Goal: Task Accomplishment & Management: Use online tool/utility

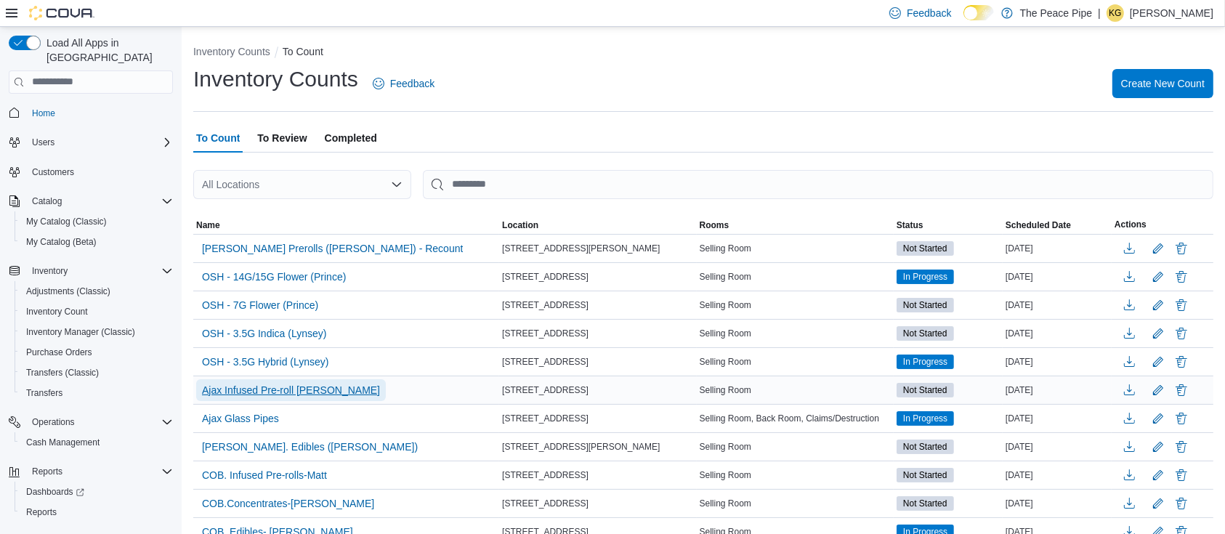
drag, startPoint x: 0, startPoint y: 0, endPoint x: 262, endPoint y: 387, distance: 467.8
click at [262, 387] on span "Ajax Infused Pre-roll [PERSON_NAME]" at bounding box center [291, 390] width 178 height 15
click at [615, 48] on ol "Inventory Counts To Count" at bounding box center [703, 52] width 1020 height 17
click at [291, 383] on span "Ajax Infused Pre-roll [PERSON_NAME]" at bounding box center [291, 390] width 178 height 15
click at [290, 392] on span "Ajax Infused Pre-roll [PERSON_NAME]" at bounding box center [291, 390] width 178 height 15
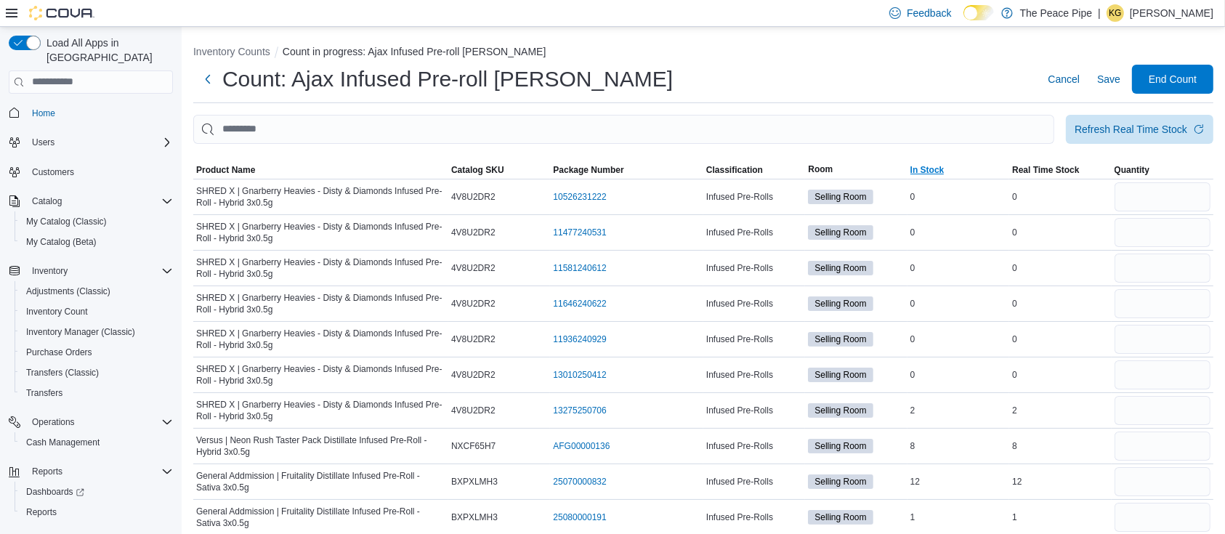
click at [942, 169] on span "In Stock" at bounding box center [928, 170] width 34 height 12
click at [1152, 190] on input "number" at bounding box center [1163, 196] width 96 height 29
type input "*"
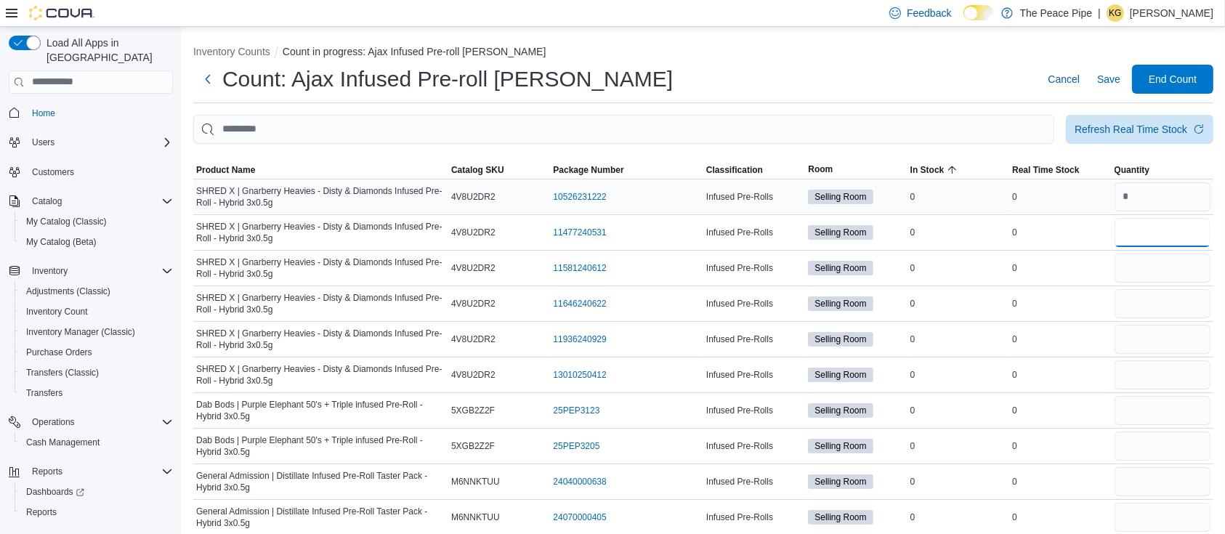
type input "*"
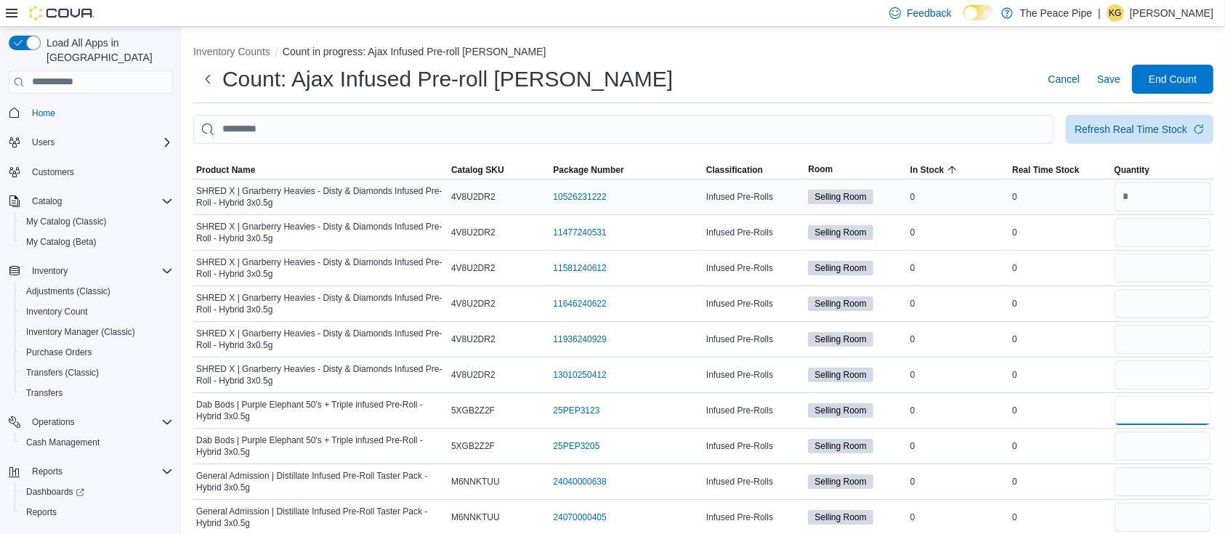
type input "*"
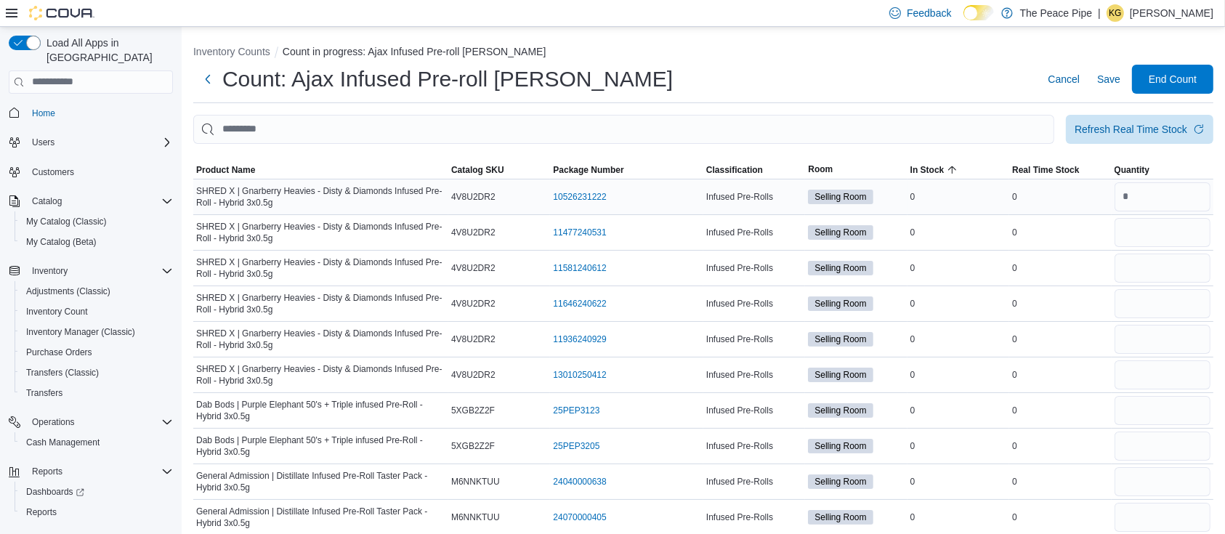
type input "*"
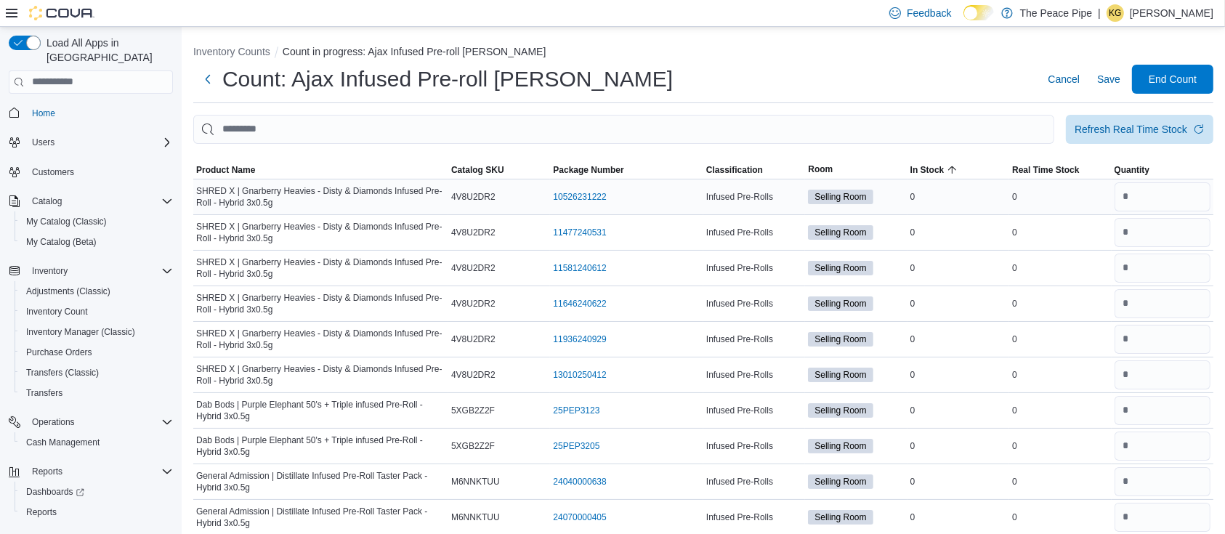
type input "*"
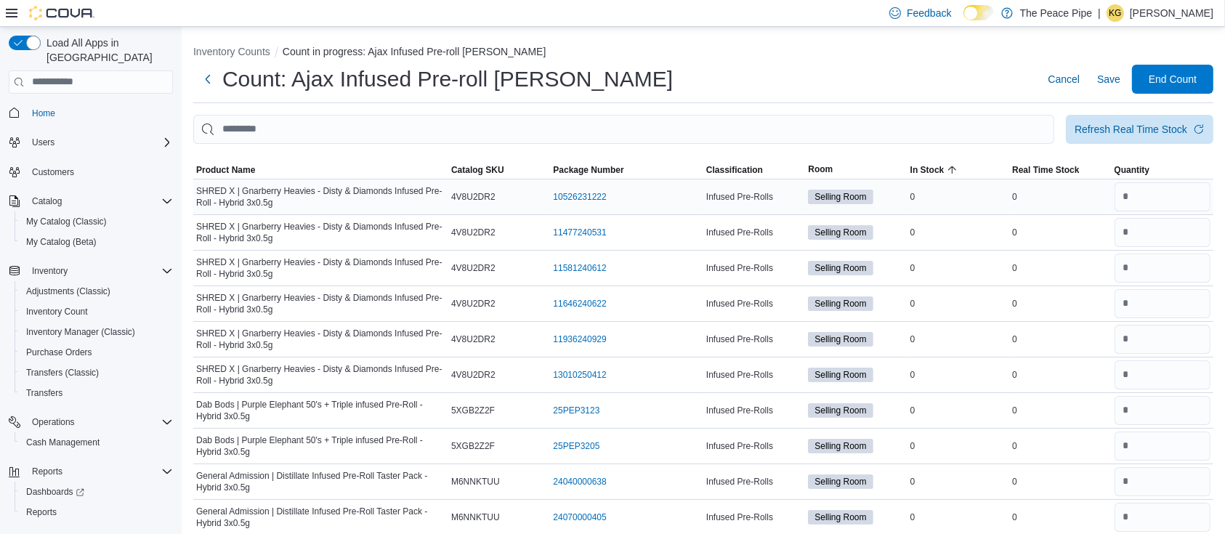
type input "*"
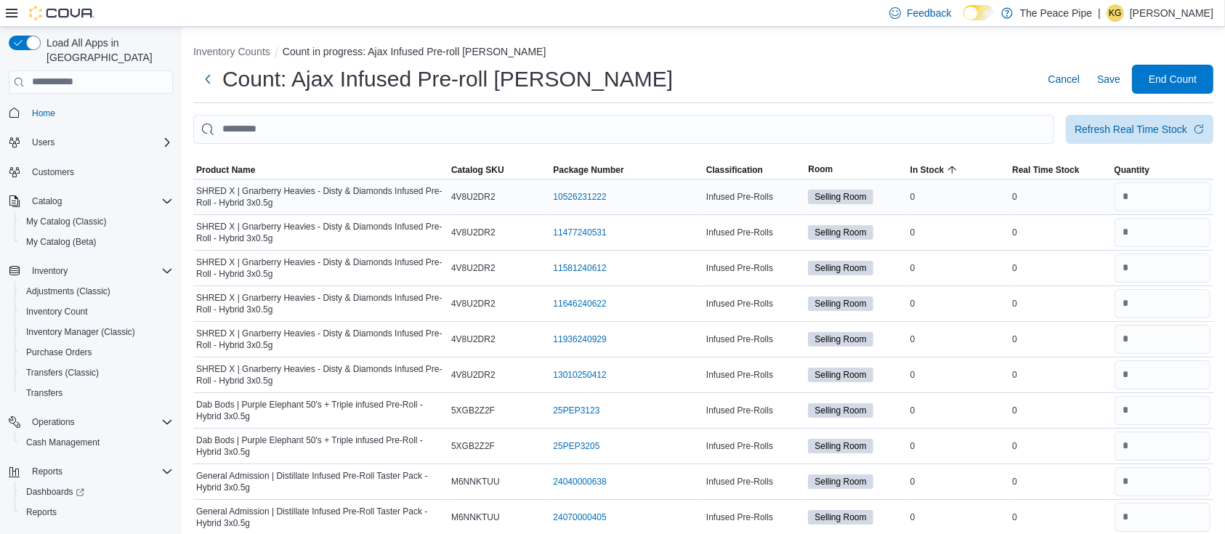
type input "*"
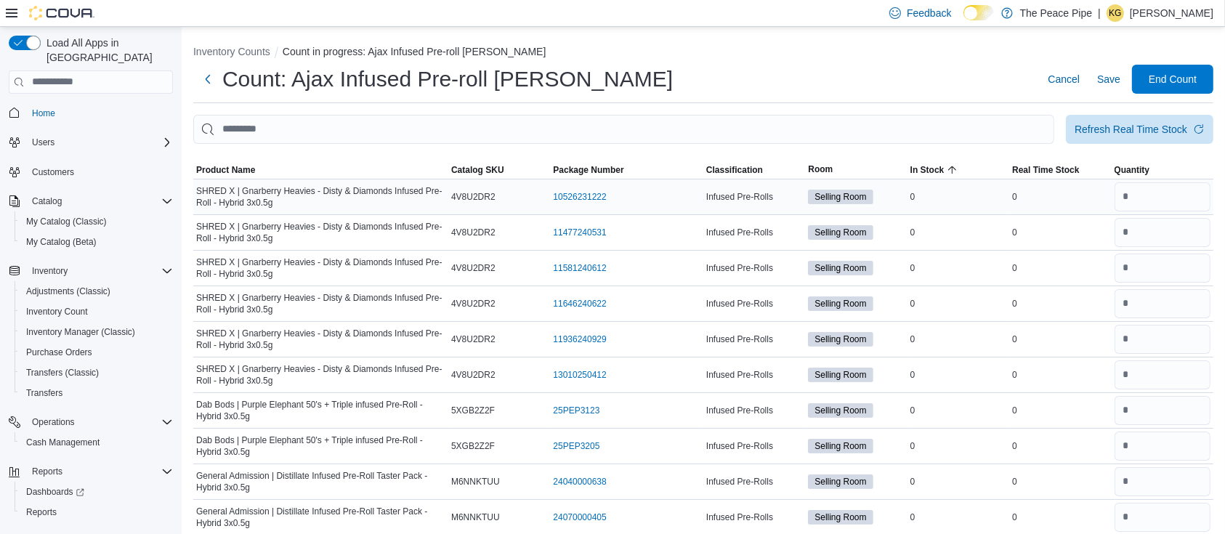
type input "*"
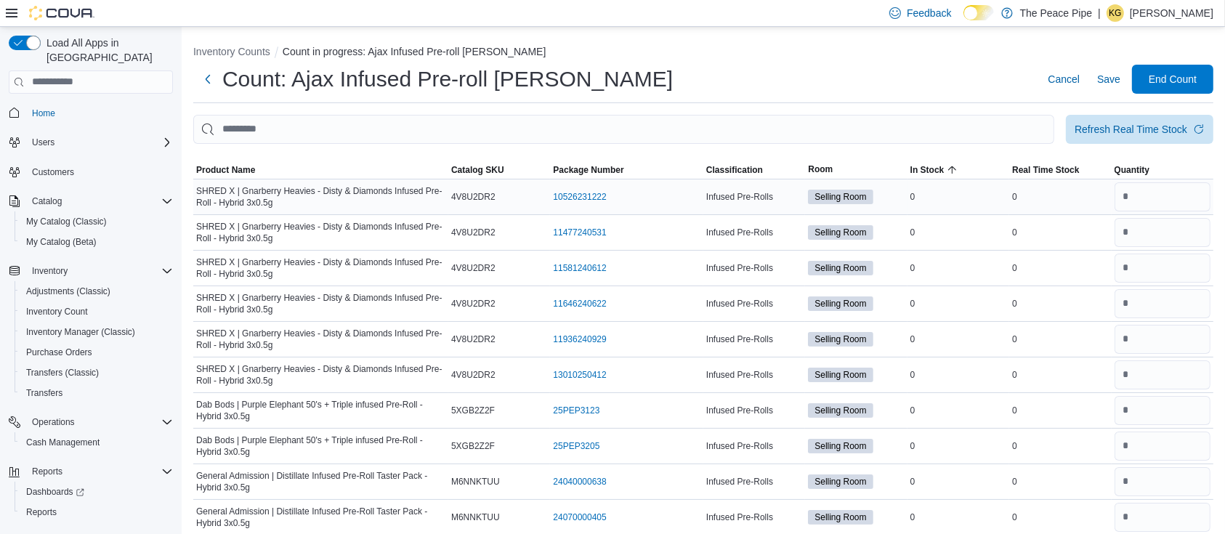
type input "*"
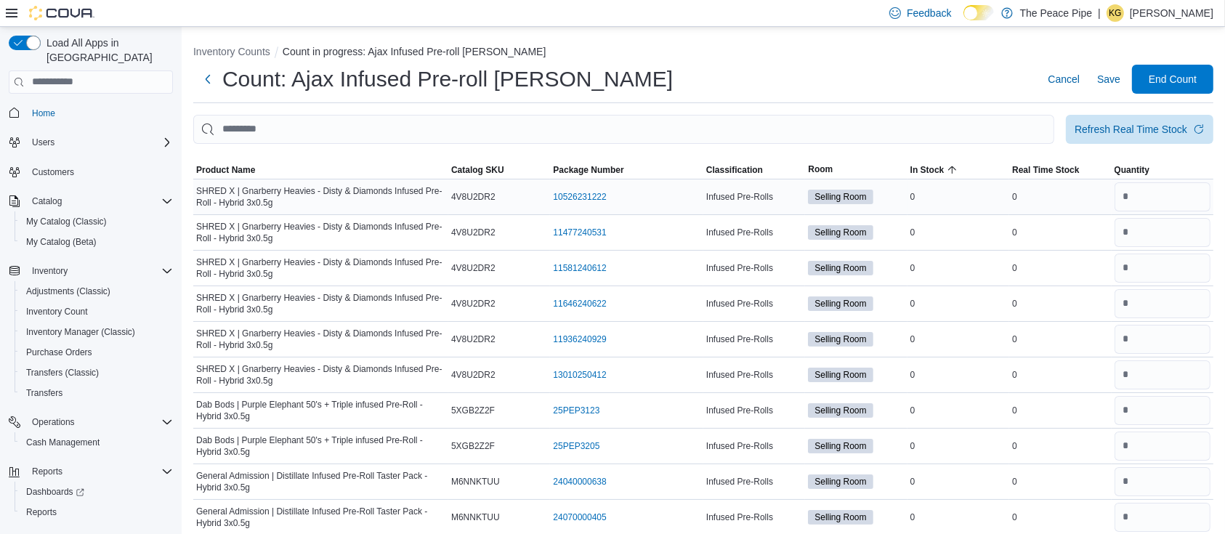
type input "*"
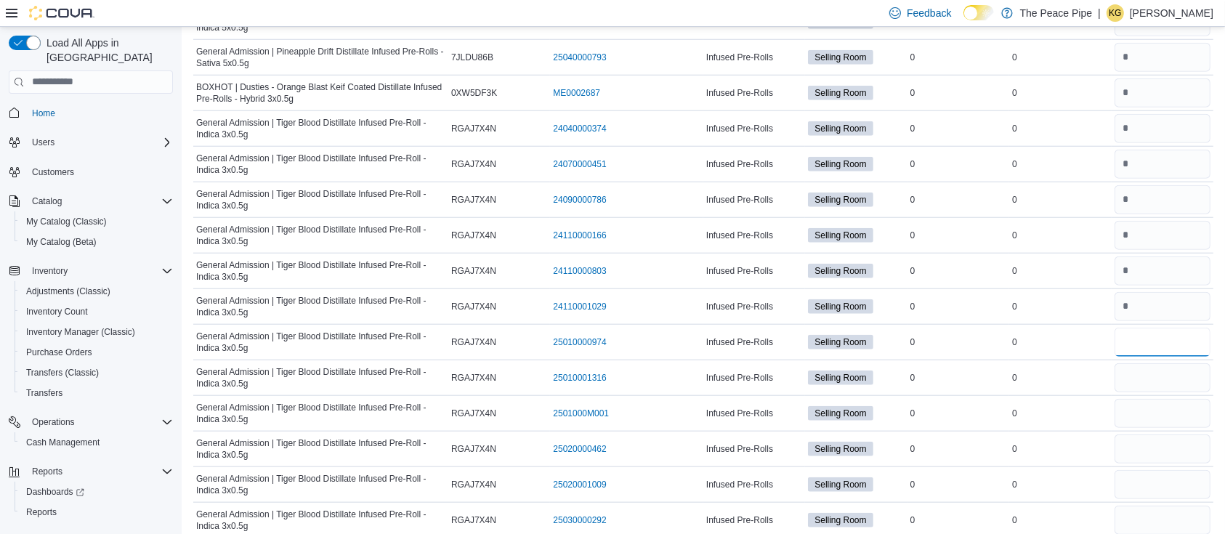
type input "*"
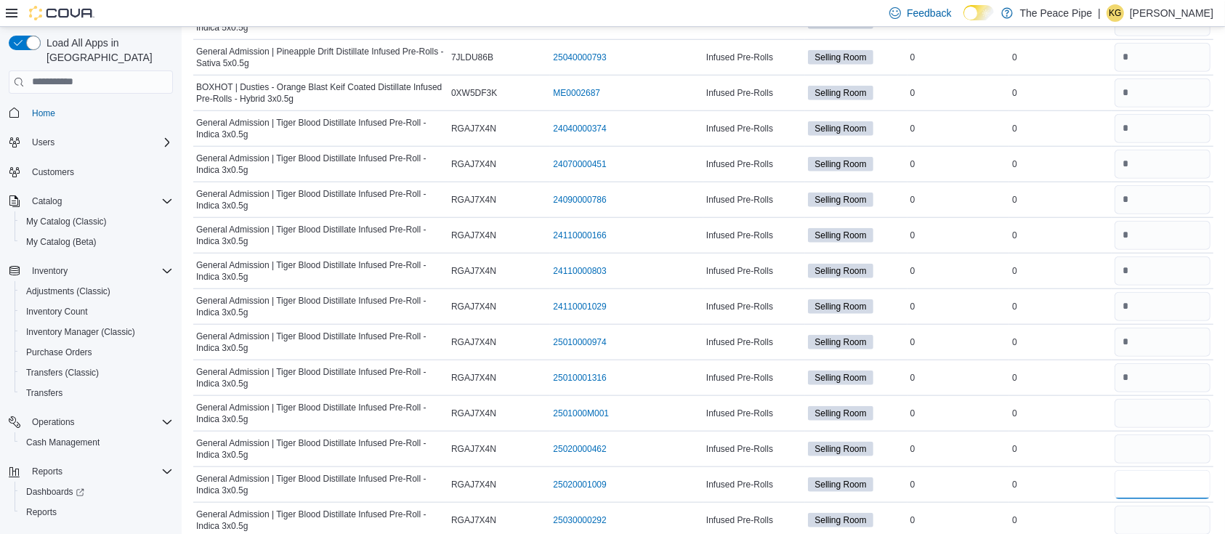
type input "*"
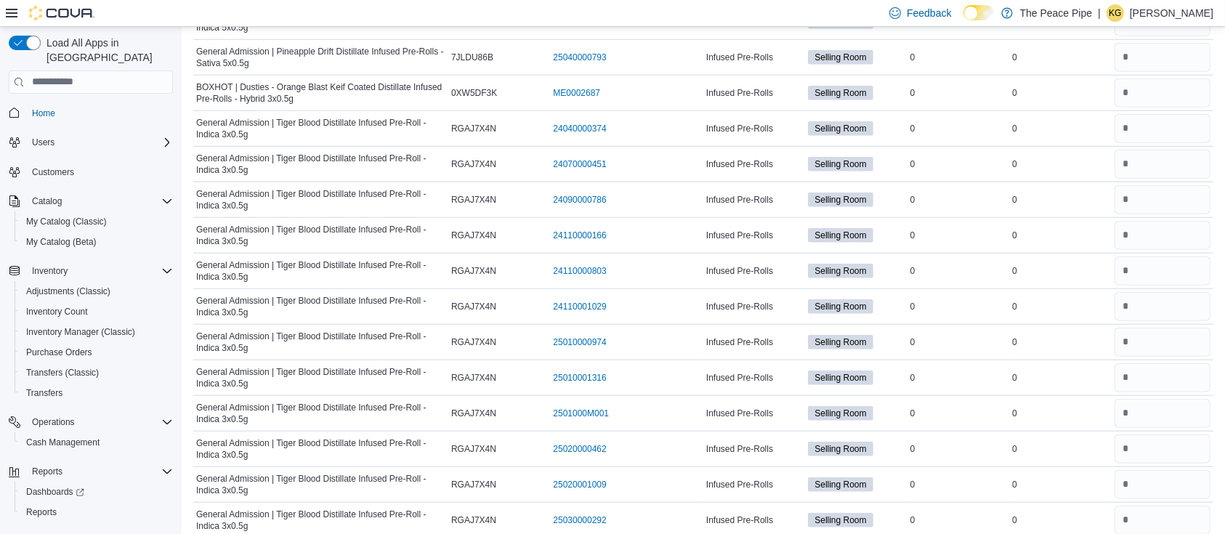
type input "*"
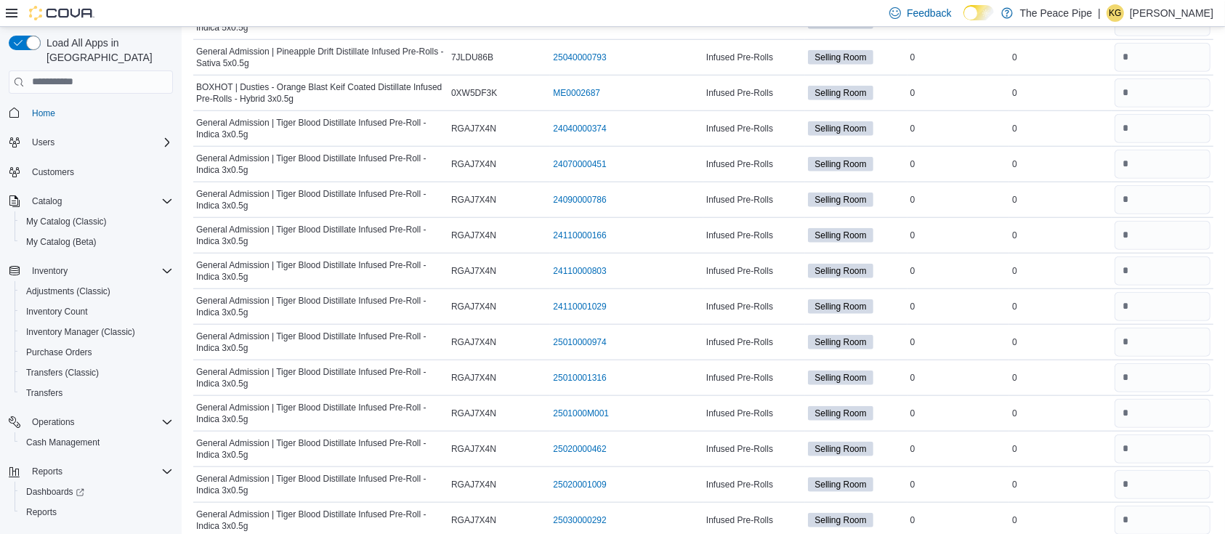
type input "*"
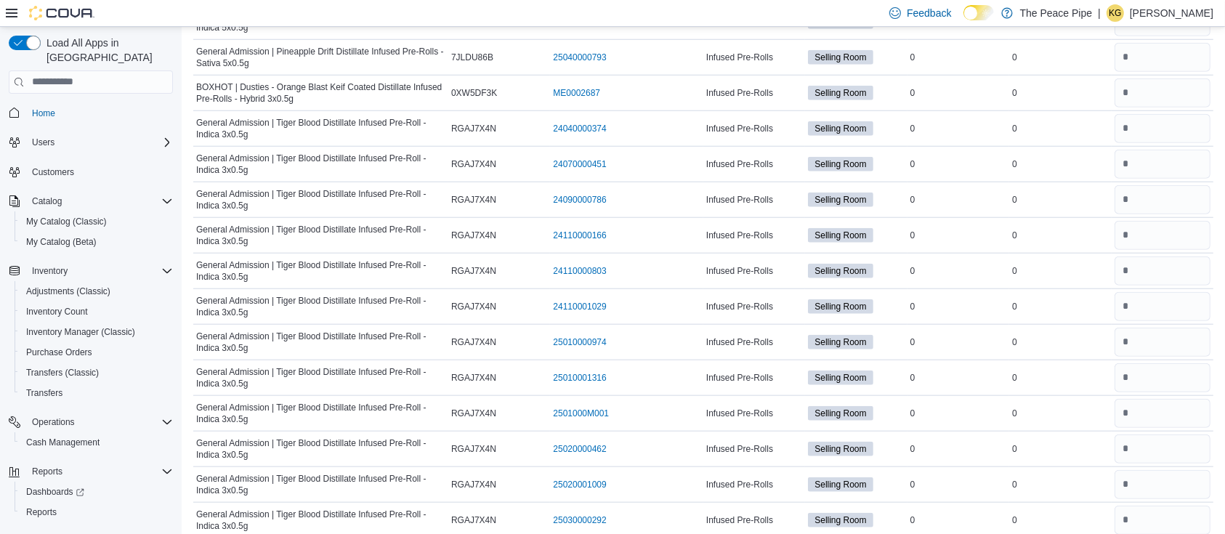
type input "*"
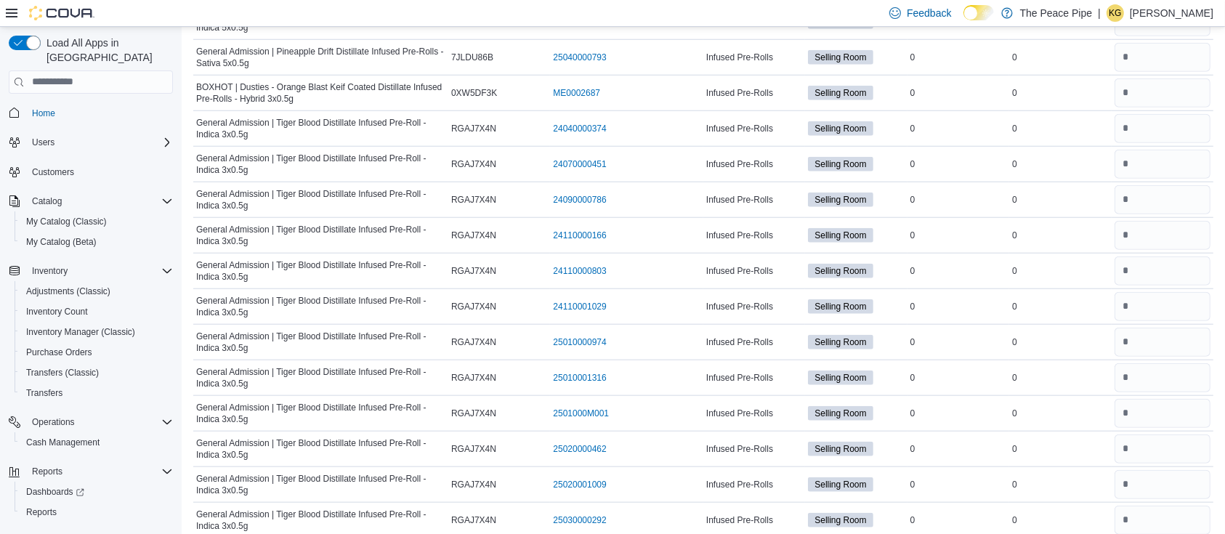
type input "*"
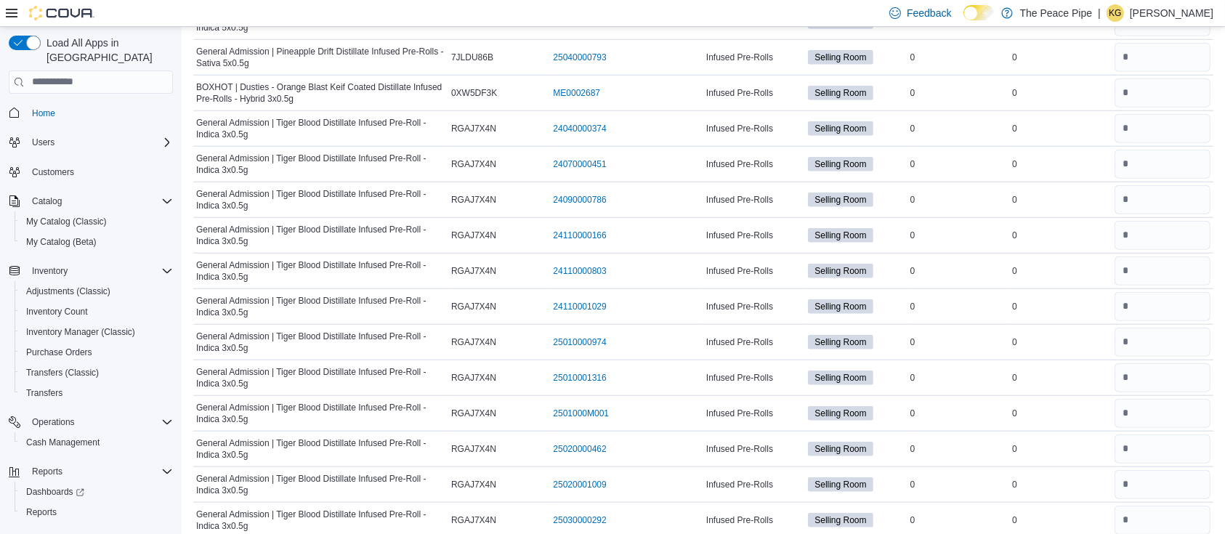
type input "*"
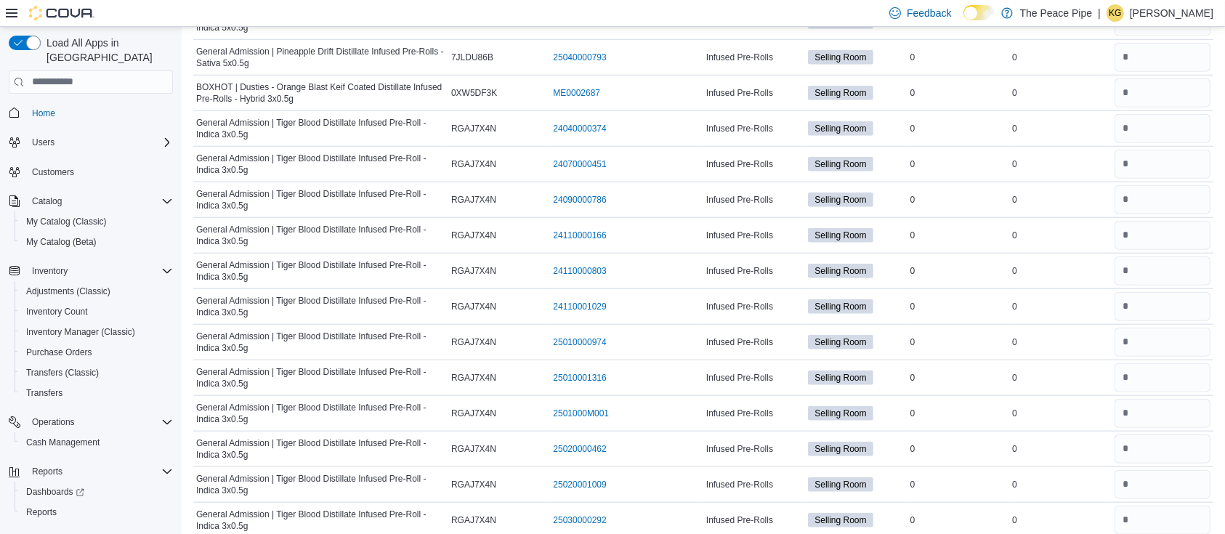
type input "*"
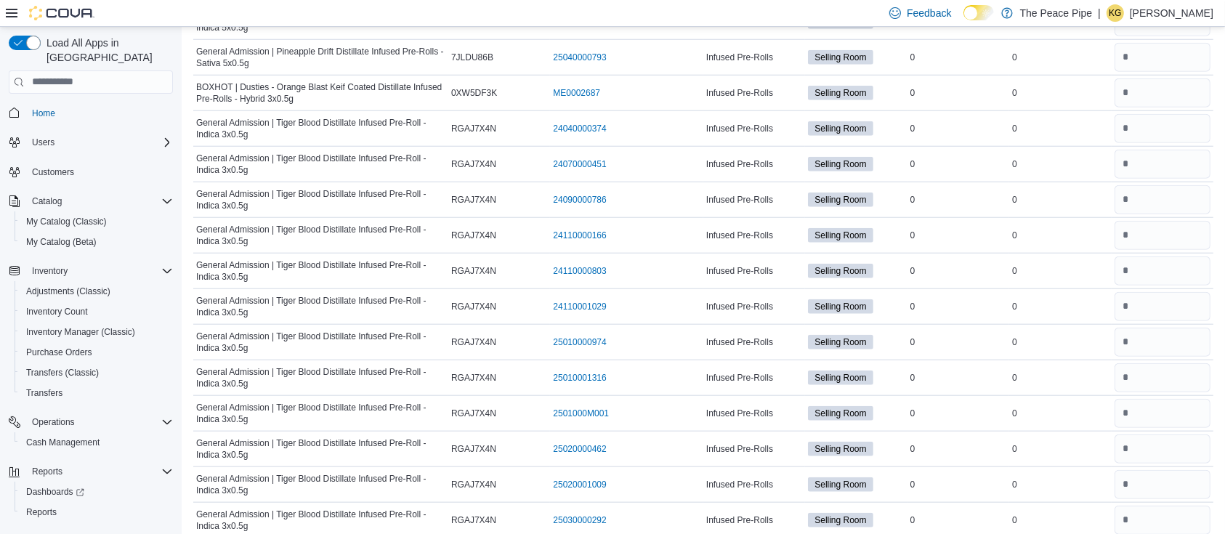
type input "*"
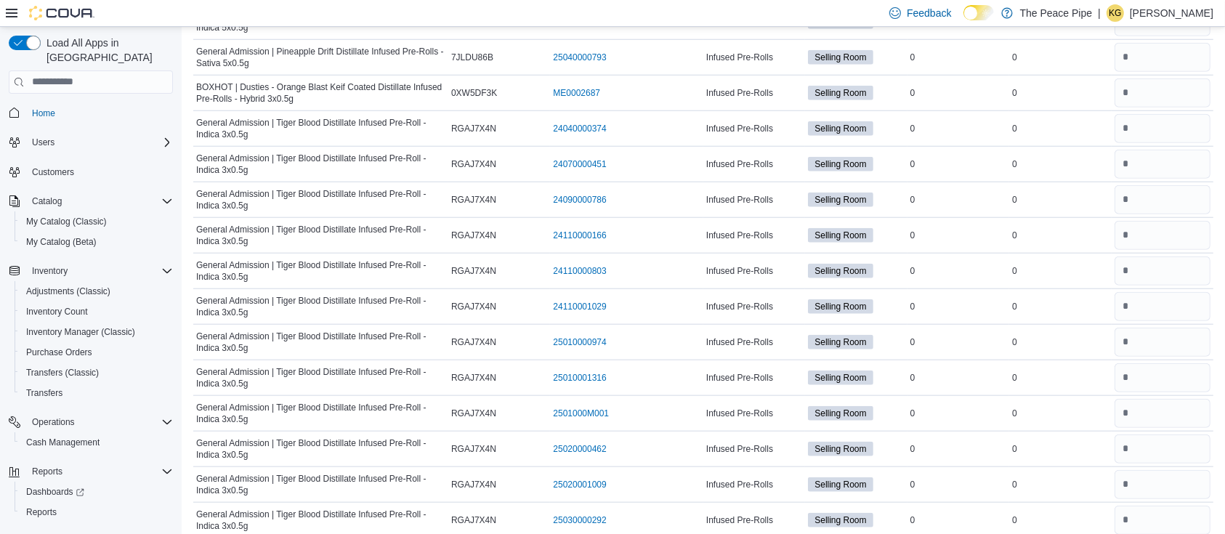
type input "*"
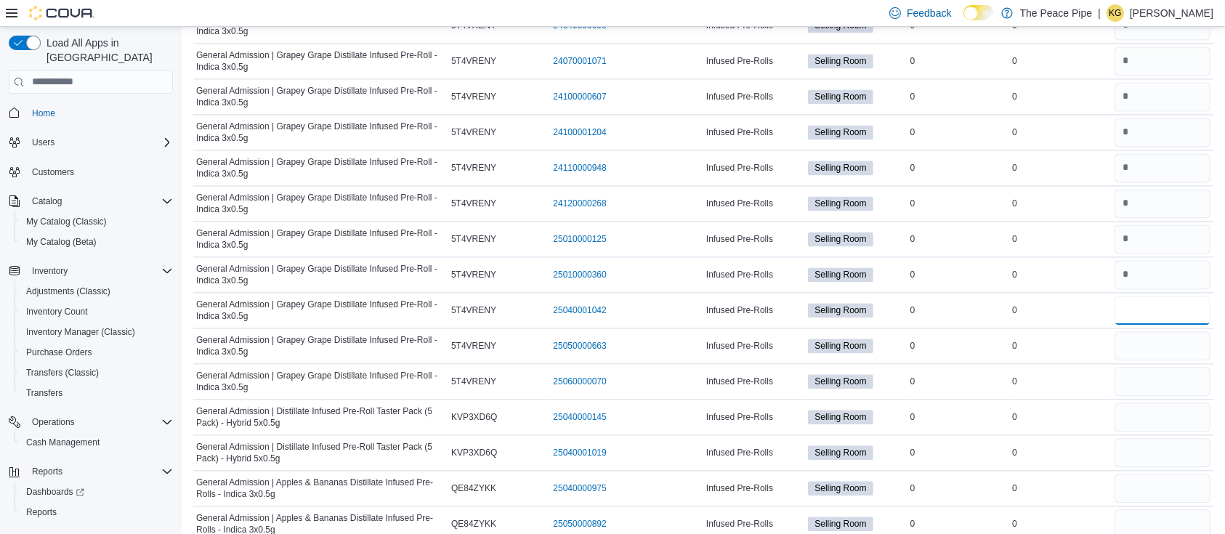
type input "*"
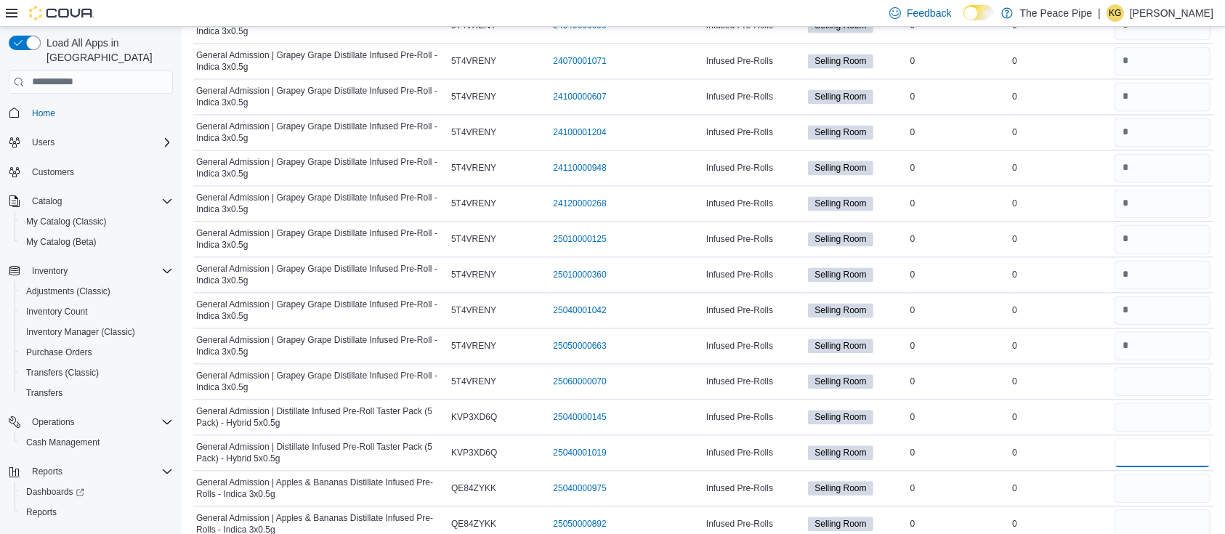
type input "*"
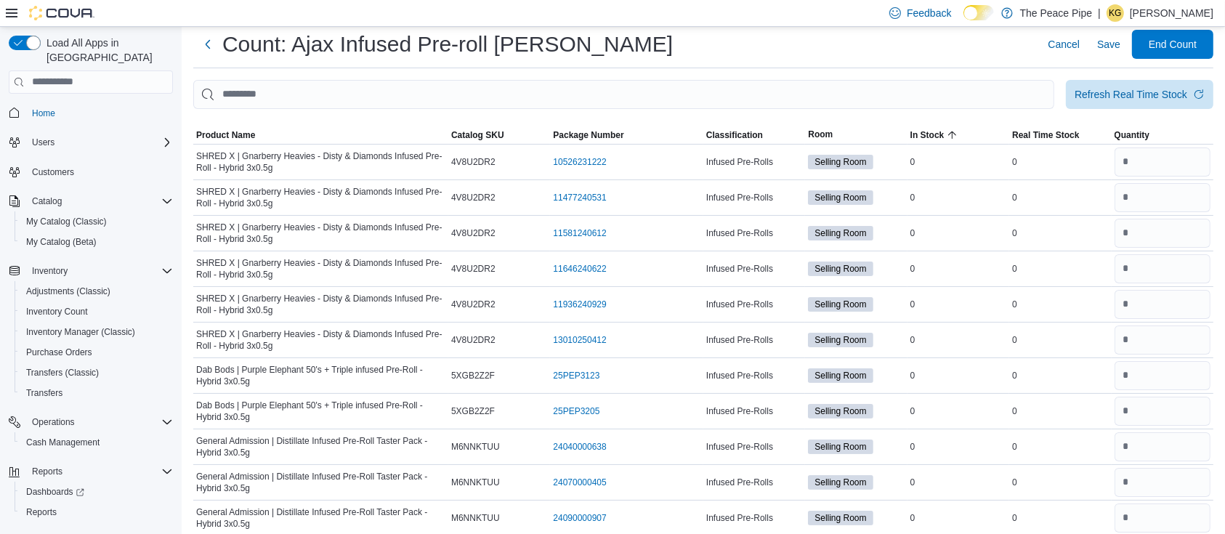
scroll to position [0, 0]
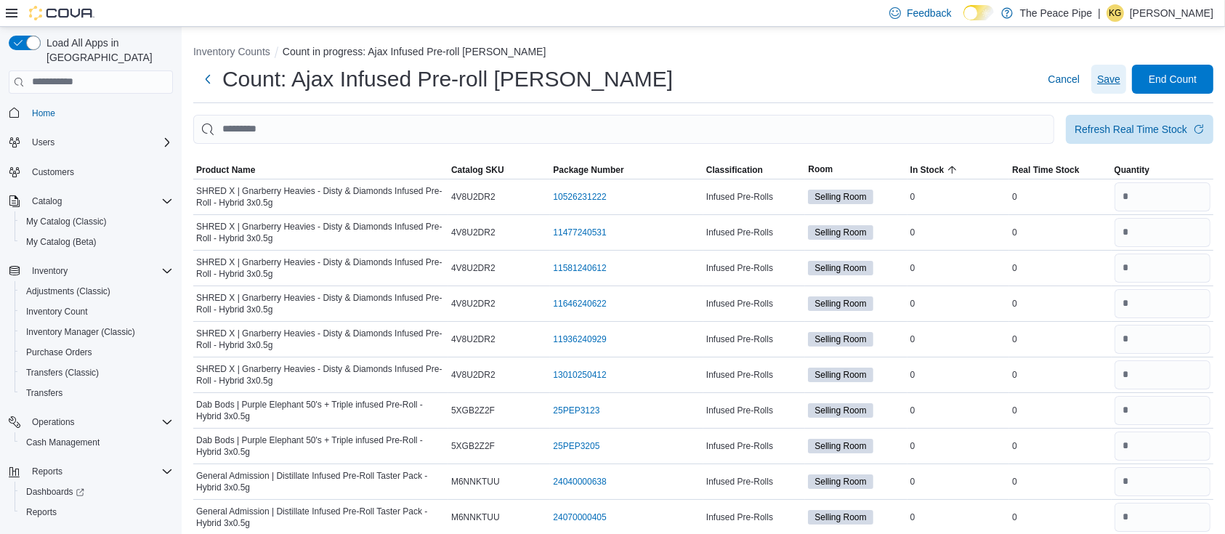
click at [1121, 86] on span "Save" at bounding box center [1108, 79] width 23 height 29
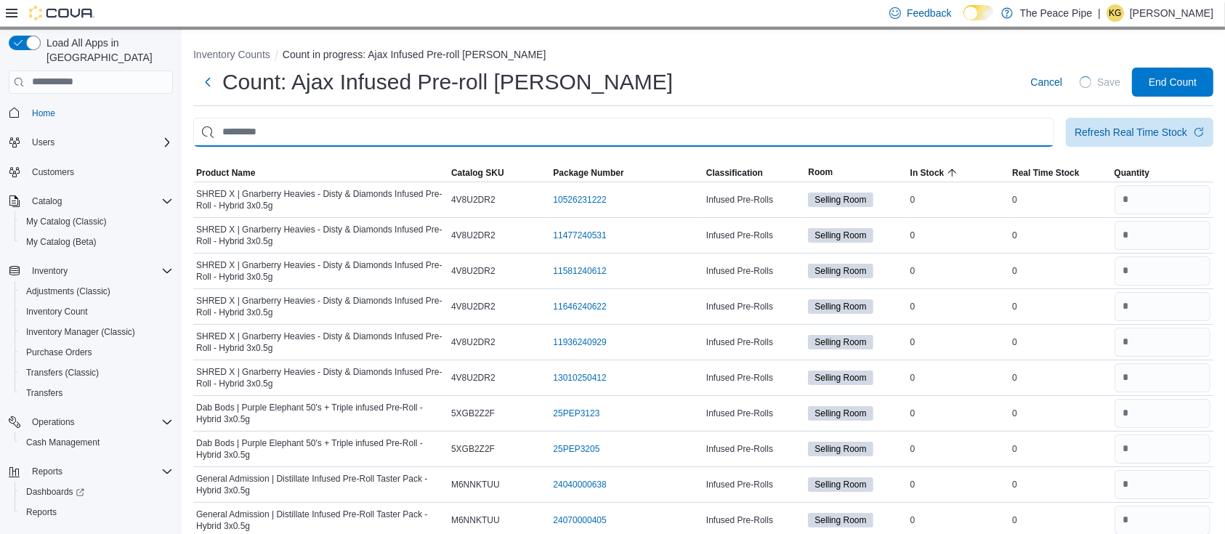
click at [959, 118] on input "This is a search bar. After typing your query, hit enter to filter the results …" at bounding box center [623, 132] width 861 height 29
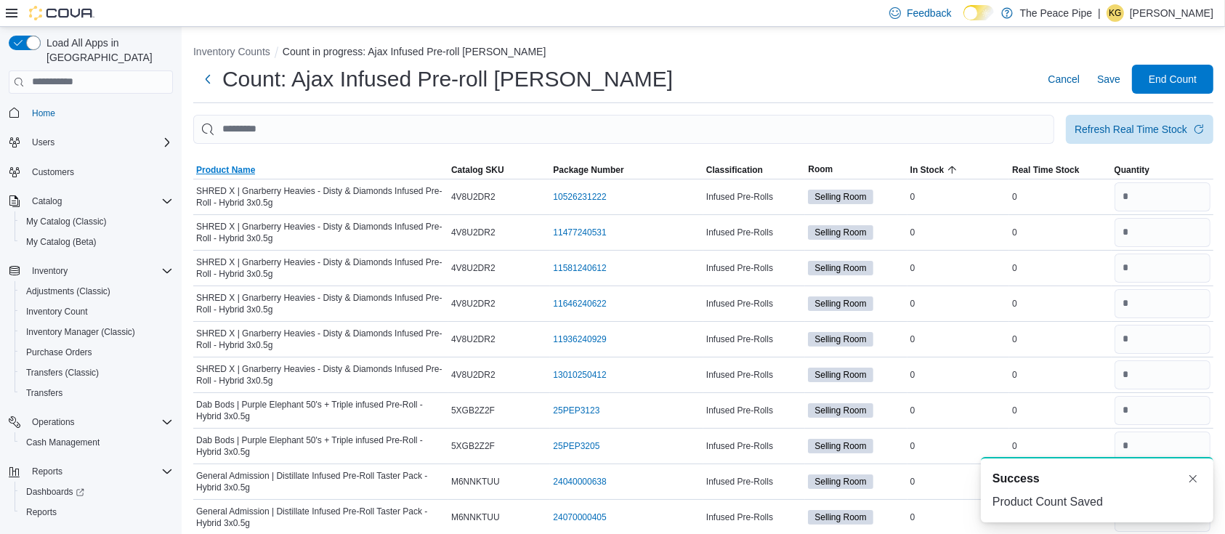
click at [241, 172] on span "Product Name" at bounding box center [225, 170] width 59 height 12
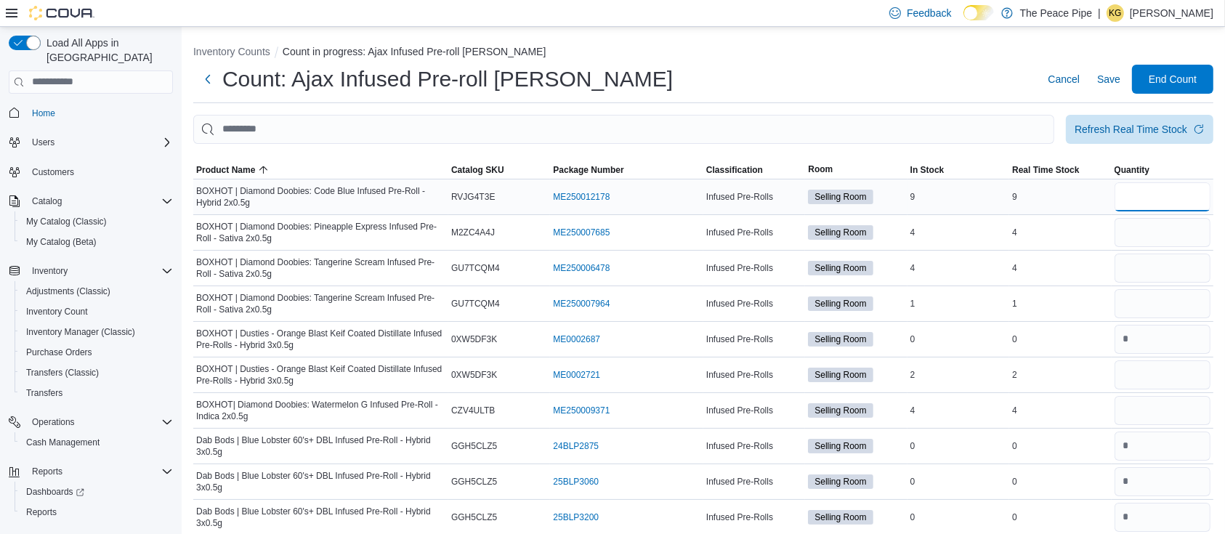
click at [1163, 202] on input "number" at bounding box center [1163, 196] width 96 height 29
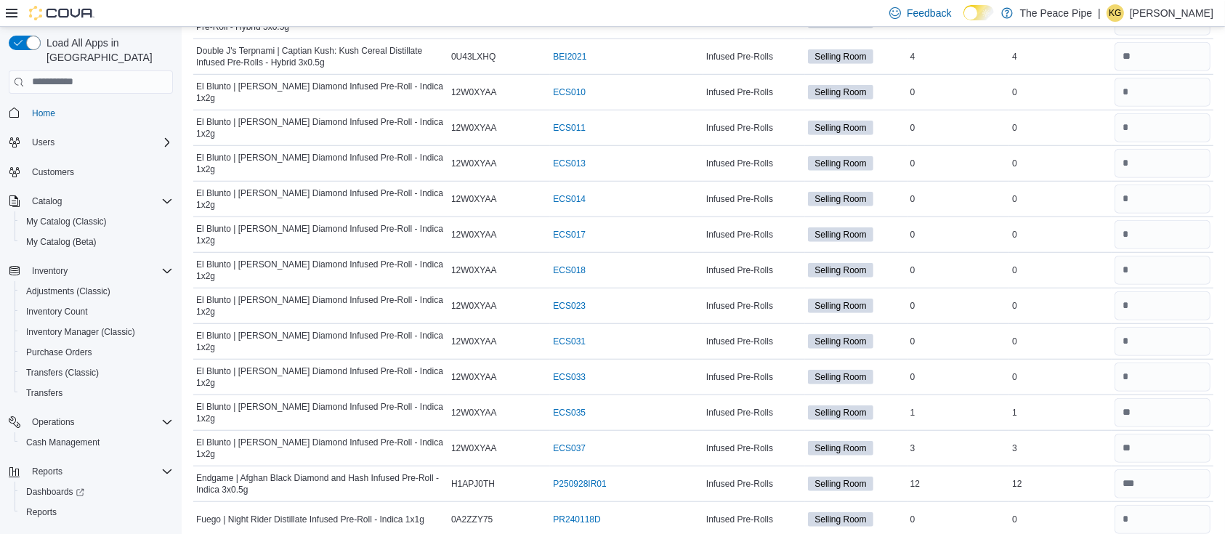
scroll to position [1421, 0]
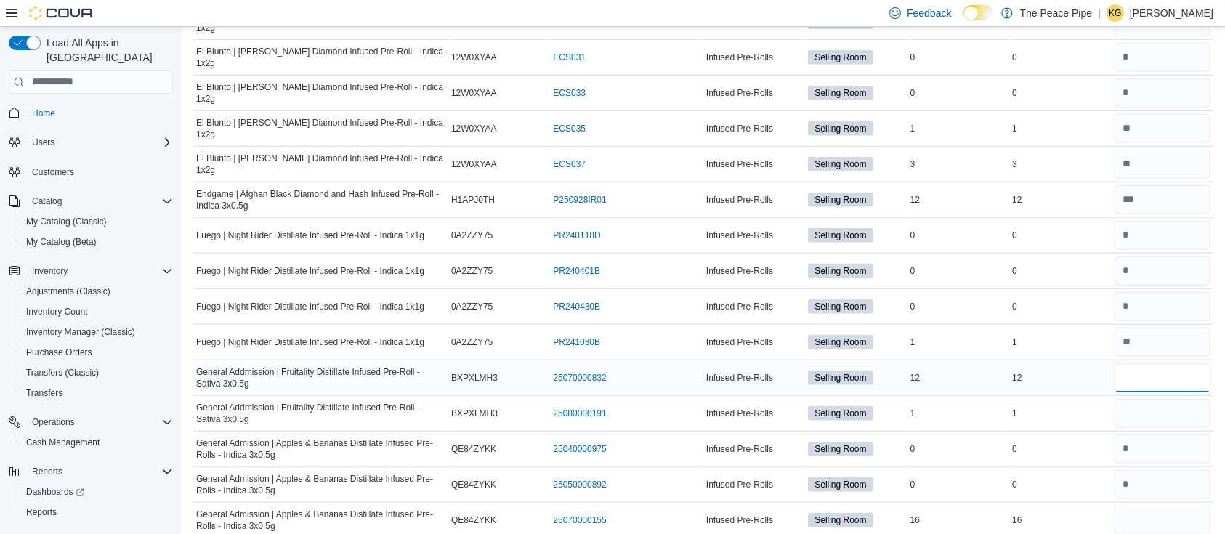
click at [1174, 372] on input "number" at bounding box center [1163, 377] width 96 height 29
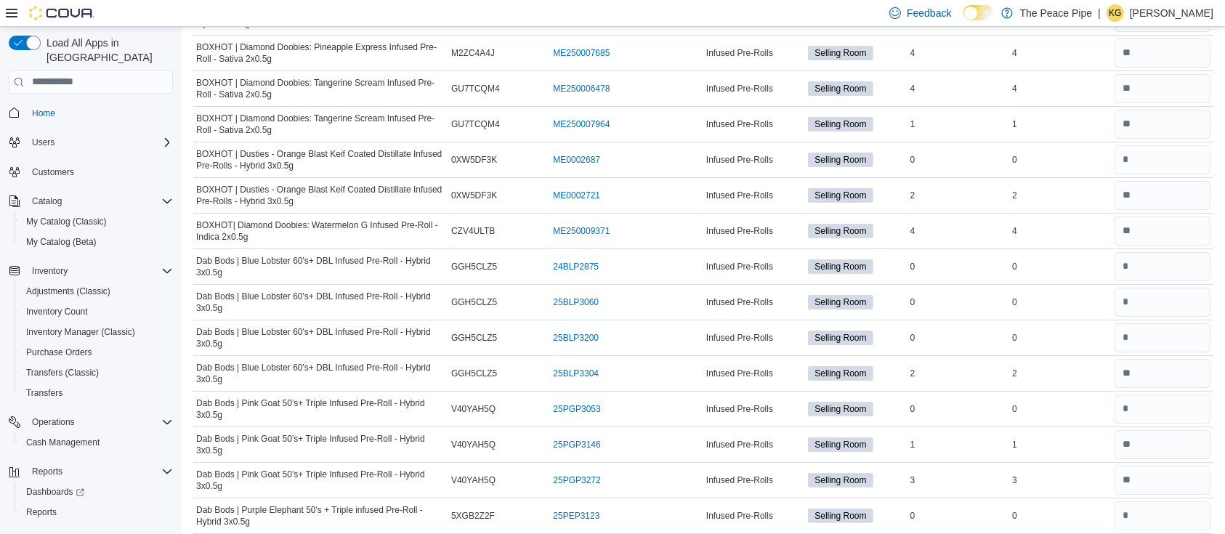
scroll to position [23, 0]
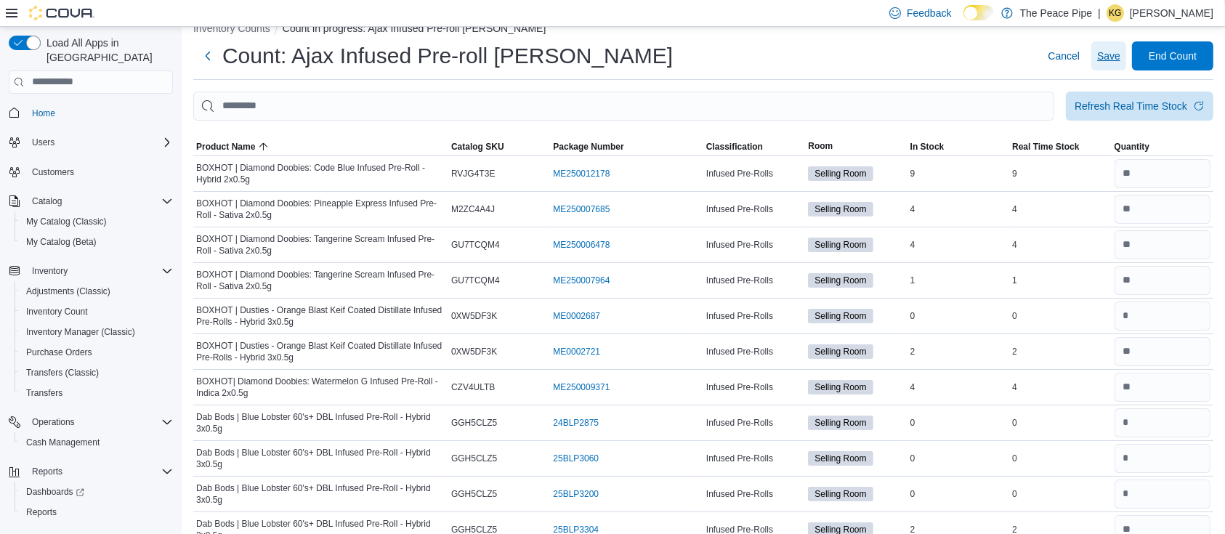
click at [1117, 58] on span "Save" at bounding box center [1108, 56] width 23 height 15
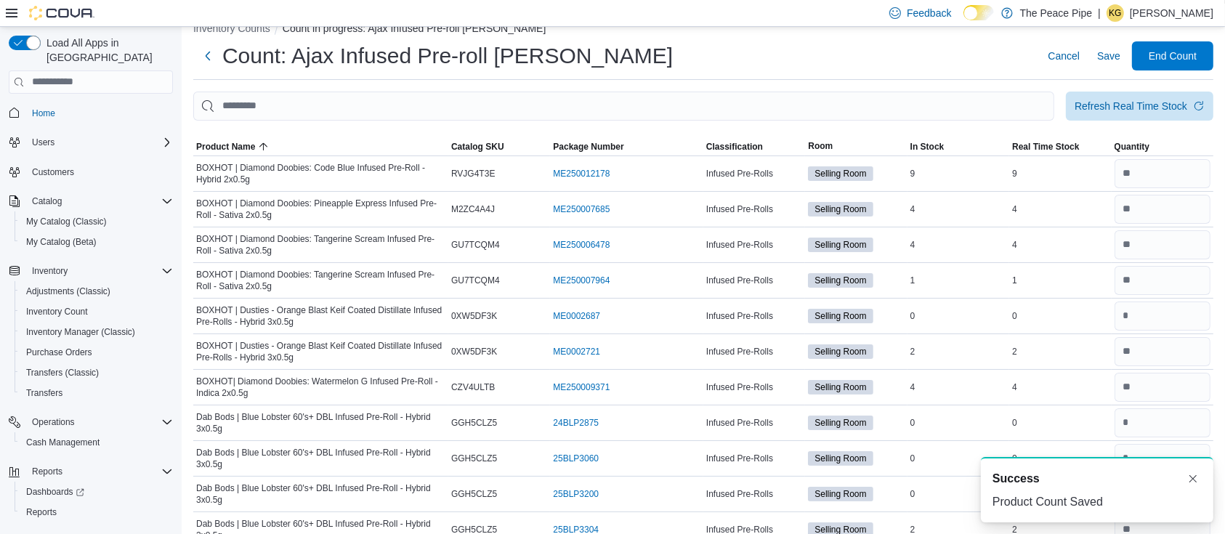
scroll to position [0, 0]
click at [954, 140] on span "In Stock" at bounding box center [959, 146] width 102 height 17
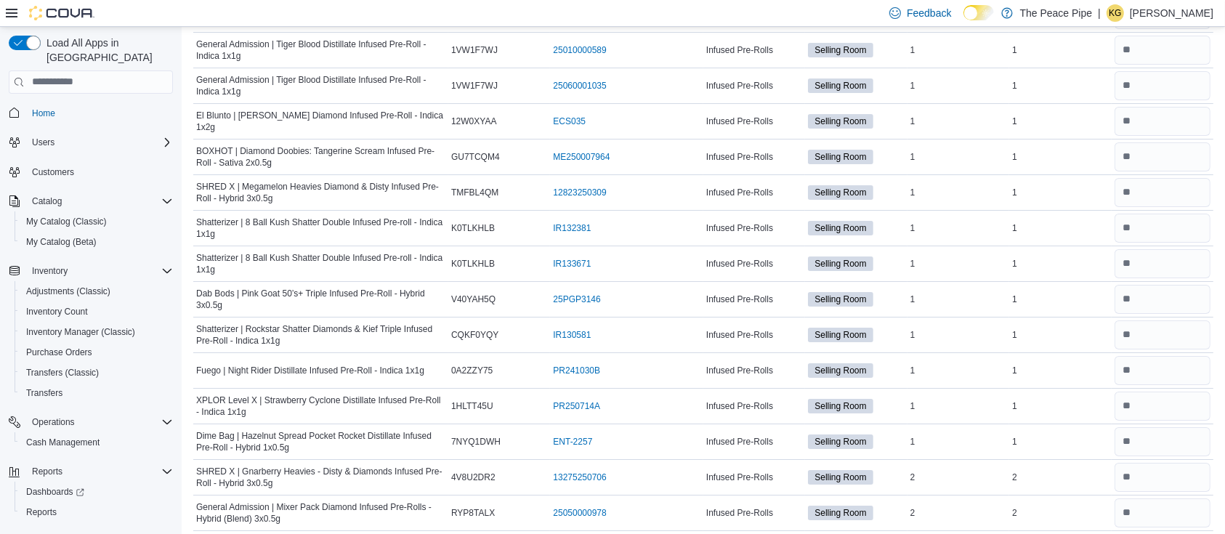
scroll to position [5087, 0]
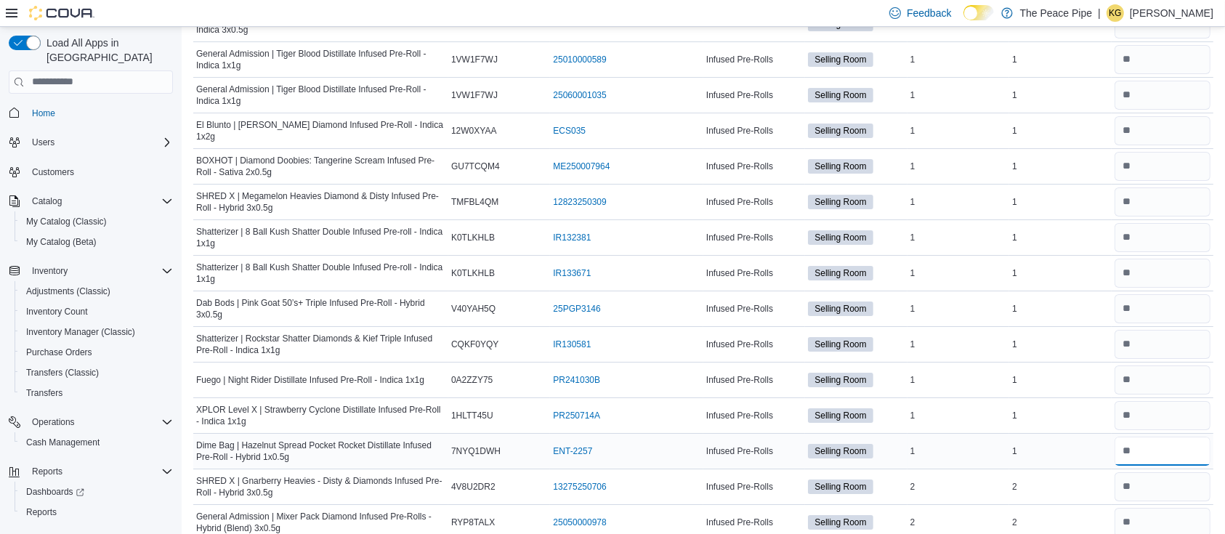
click at [1182, 451] on input "number" at bounding box center [1163, 451] width 96 height 29
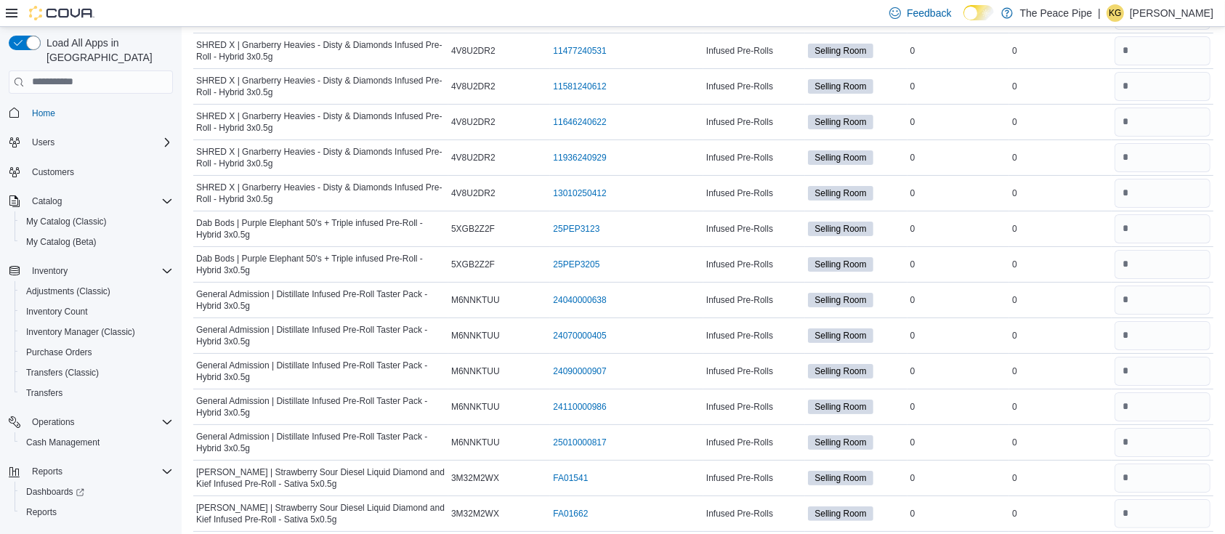
scroll to position [0, 0]
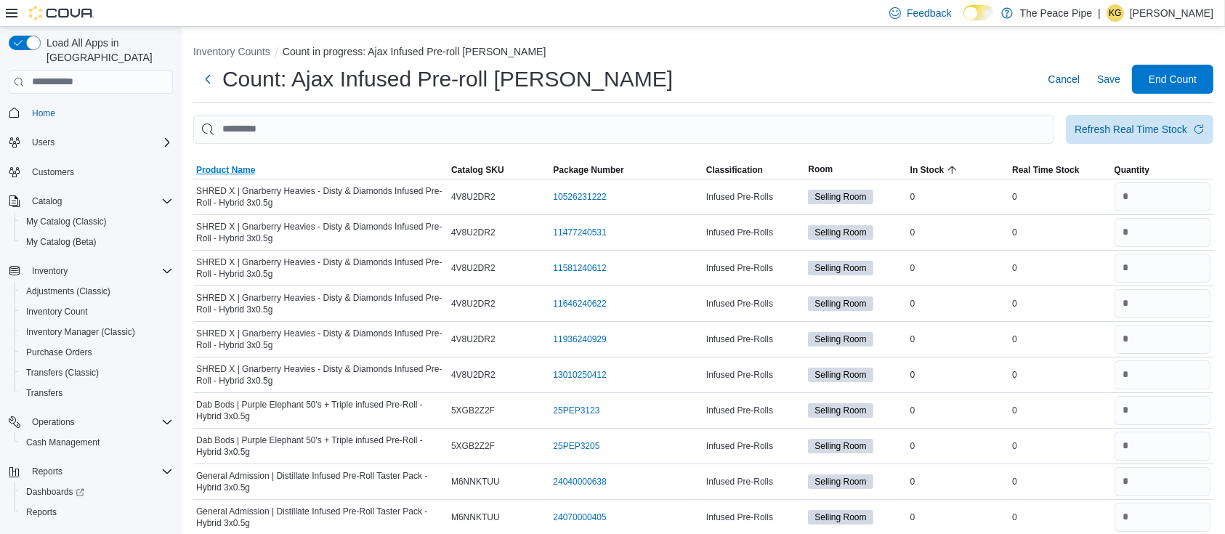
click at [238, 161] on span "Product Name" at bounding box center [320, 169] width 255 height 17
click at [1181, 73] on span "End Count" at bounding box center [1173, 78] width 48 height 15
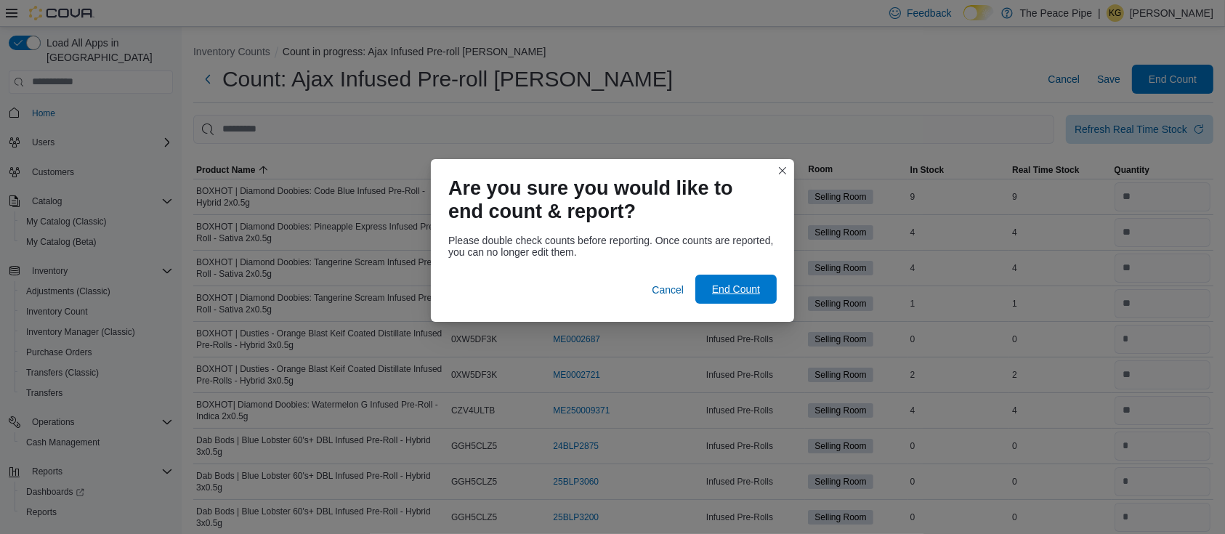
click at [747, 286] on span "End Count" at bounding box center [736, 289] width 48 height 15
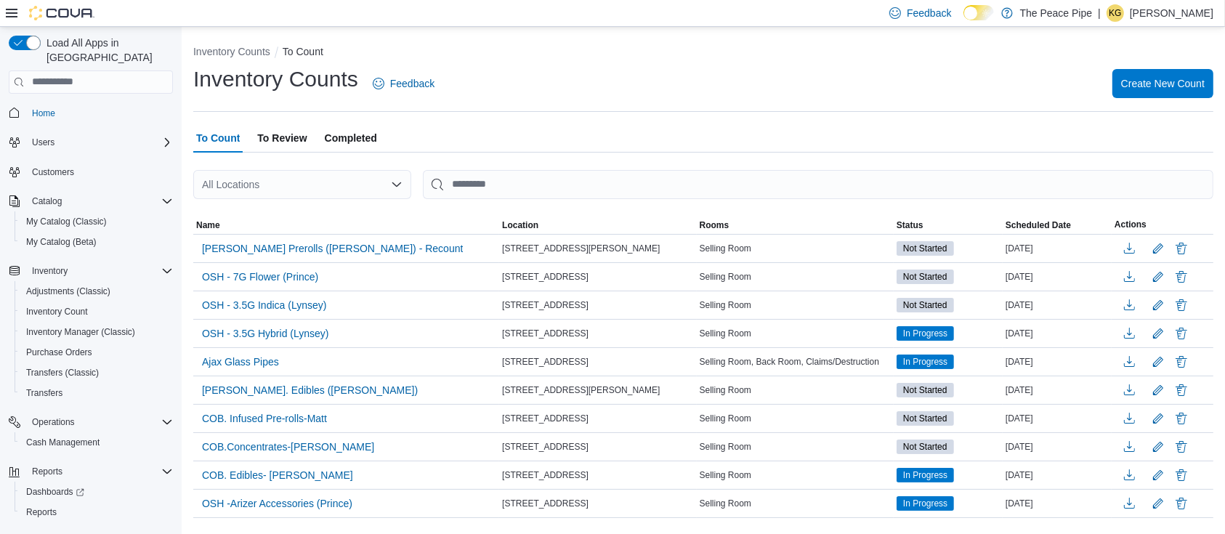
click at [279, 141] on span "To Review" at bounding box center [281, 138] width 49 height 29
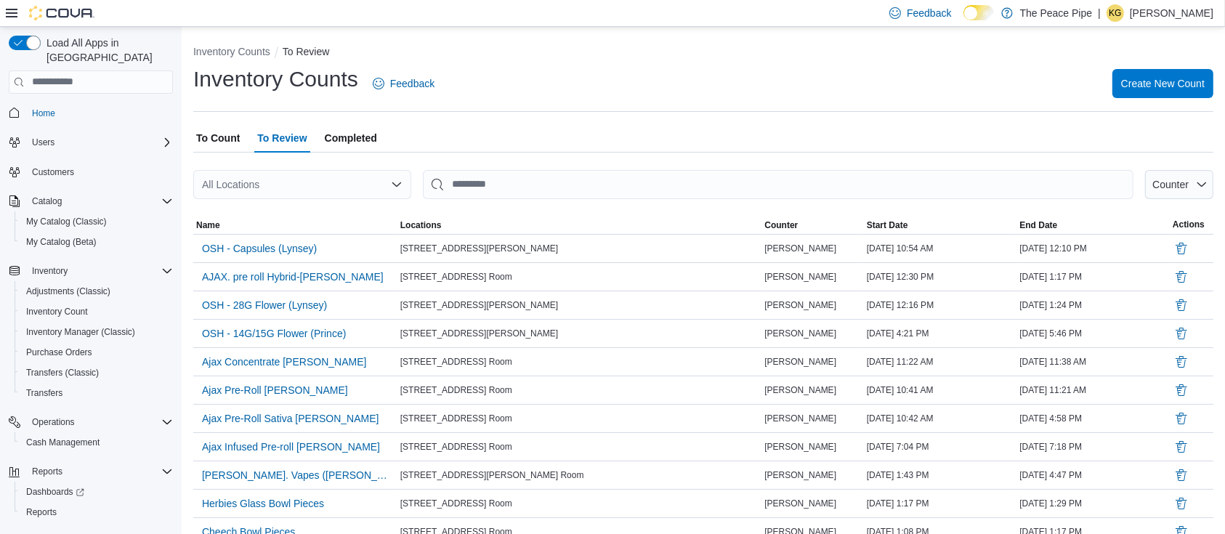
click at [356, 139] on span "Completed" at bounding box center [351, 138] width 52 height 29
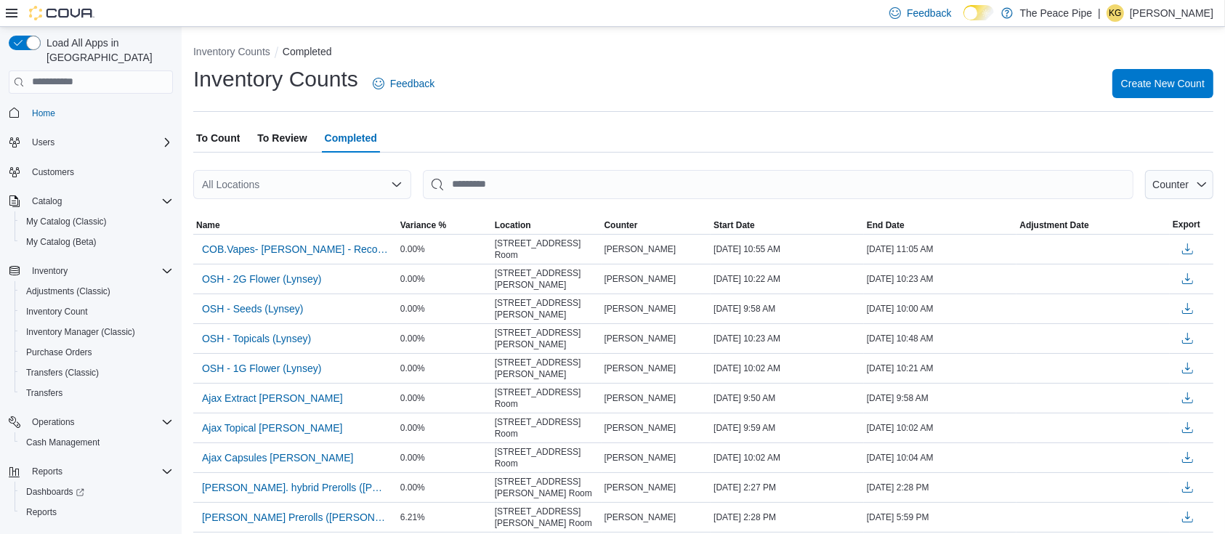
click at [223, 134] on span "To Count" at bounding box center [218, 138] width 44 height 29
